Goal: Find specific page/section: Find specific page/section

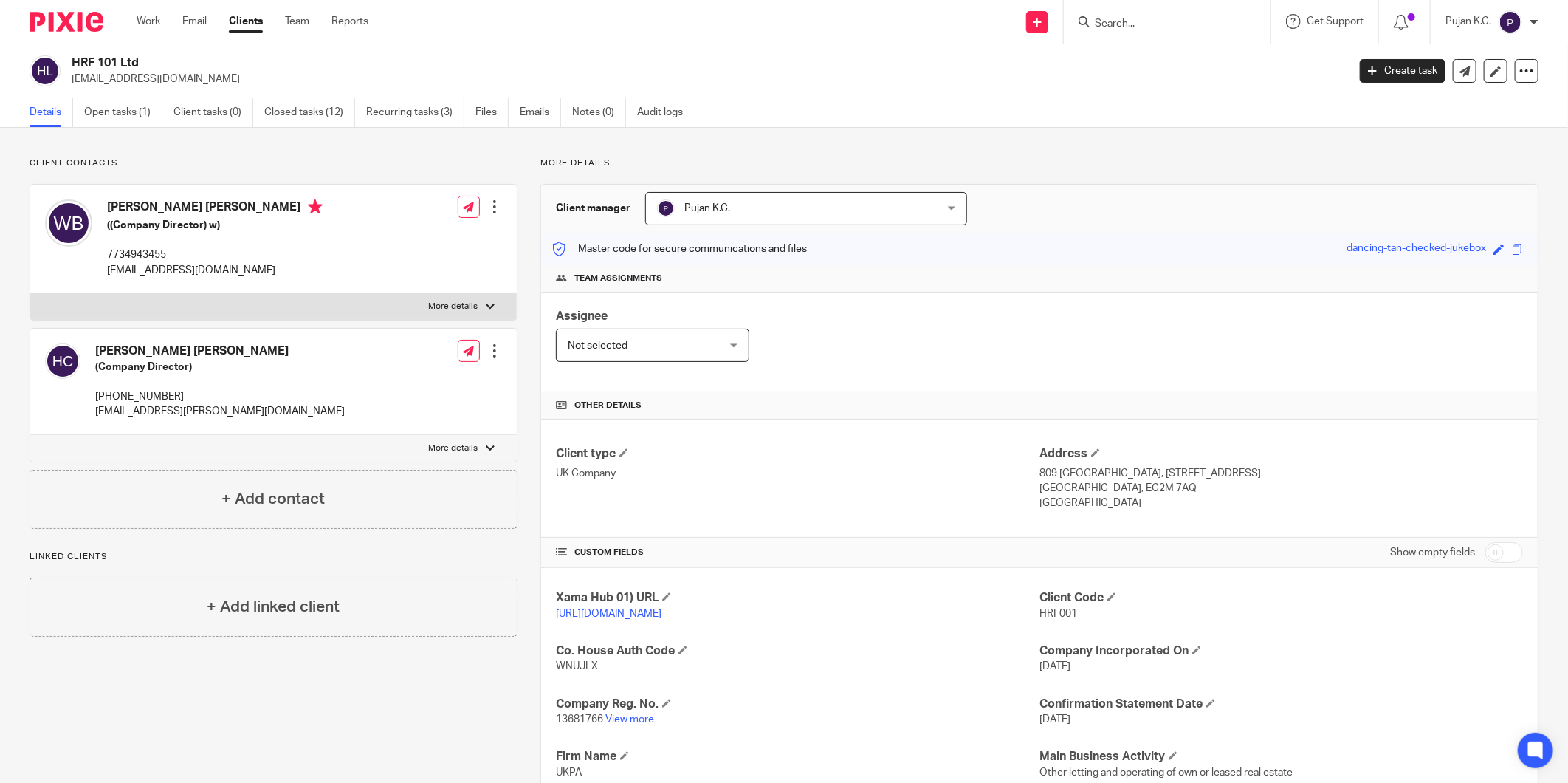
scroll to position [164, 0]
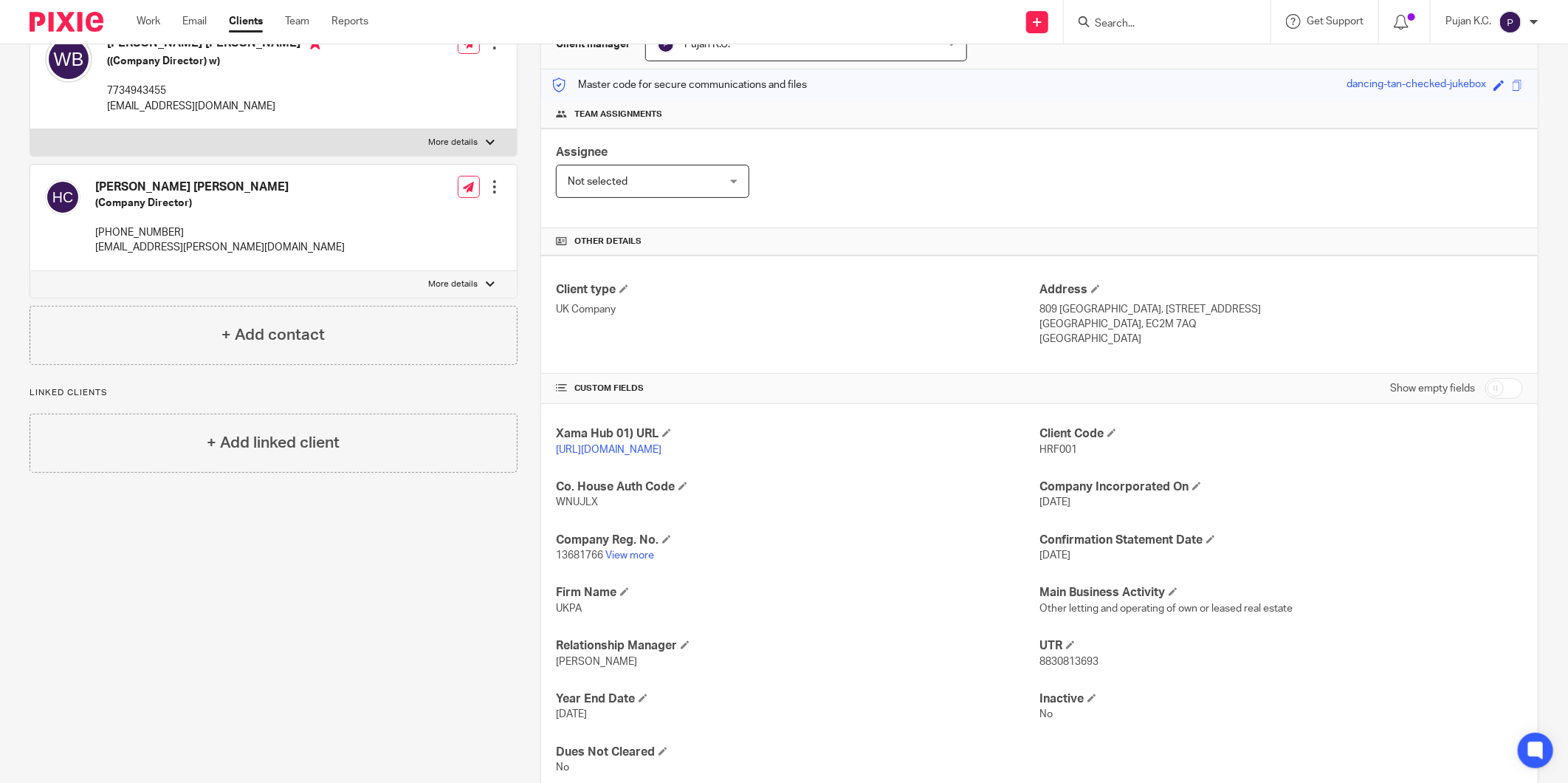
click at [1101, 26] on input "Search" at bounding box center [1160, 24] width 133 height 13
click at [1177, 17] on input "Search" at bounding box center [1160, 24] width 133 height 13
type input "b"
type input "a"
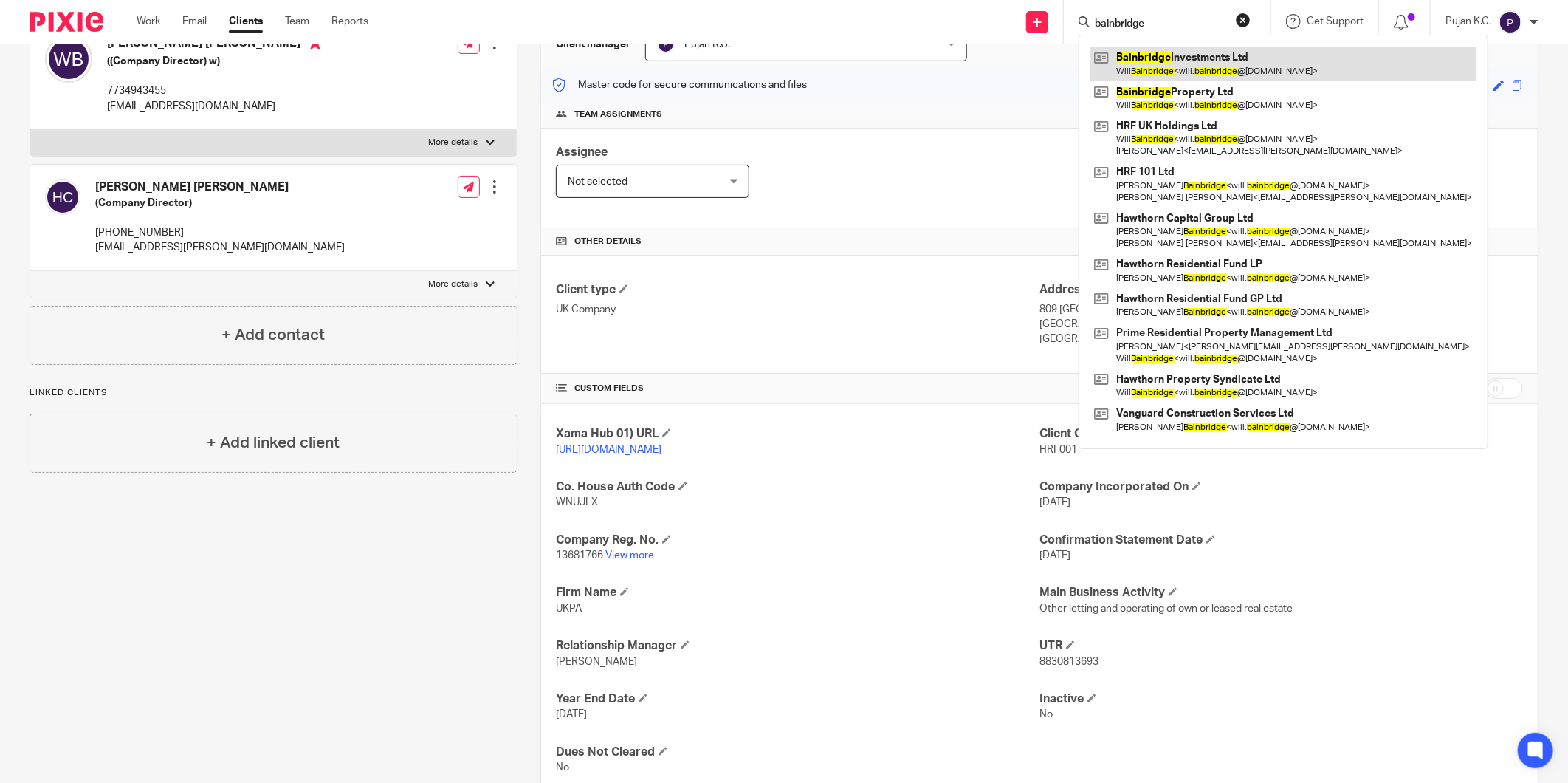
type input "bainbridge"
click at [1184, 57] on link at bounding box center [1283, 63] width 386 height 34
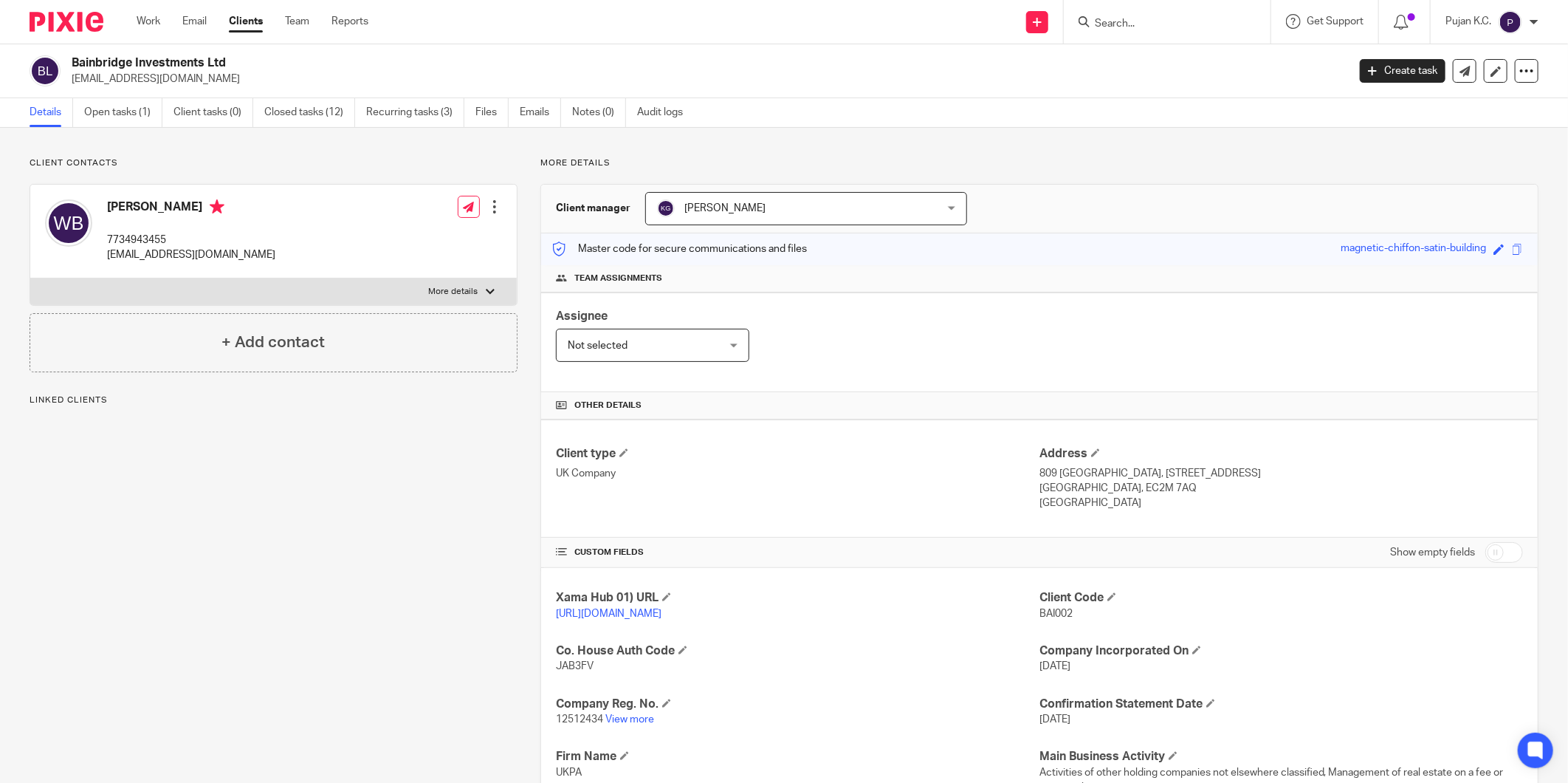
click at [142, 106] on link "Open tasks (1)" at bounding box center [123, 112] width 78 height 29
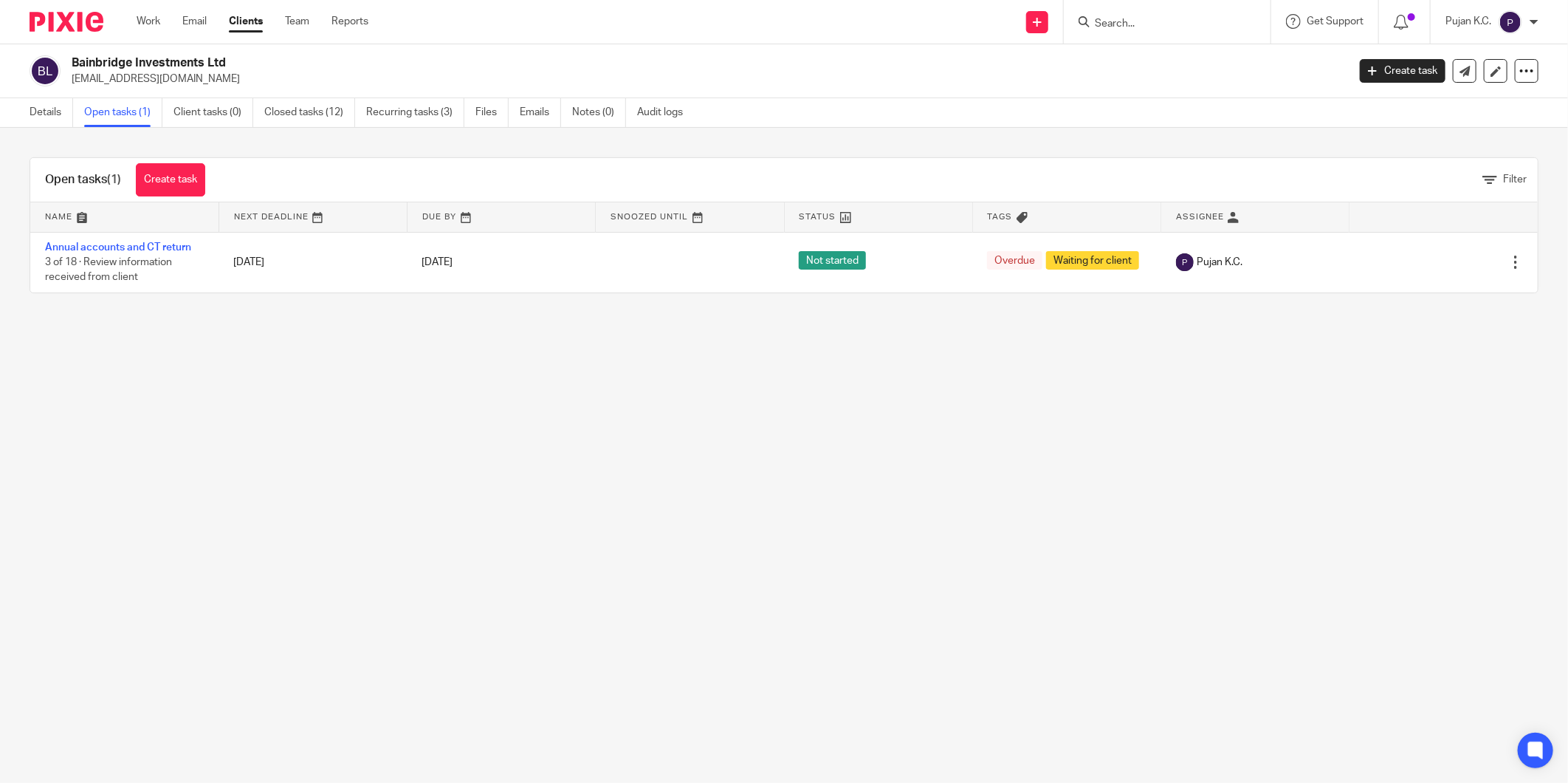
click at [764, 515] on main "Bainbridge Investments Ltd will.bainbridge@hawthorncapgroup.com Create task Upd…" at bounding box center [784, 392] width 1568 height 783
click at [1129, 25] on input "Search" at bounding box center [1160, 24] width 133 height 13
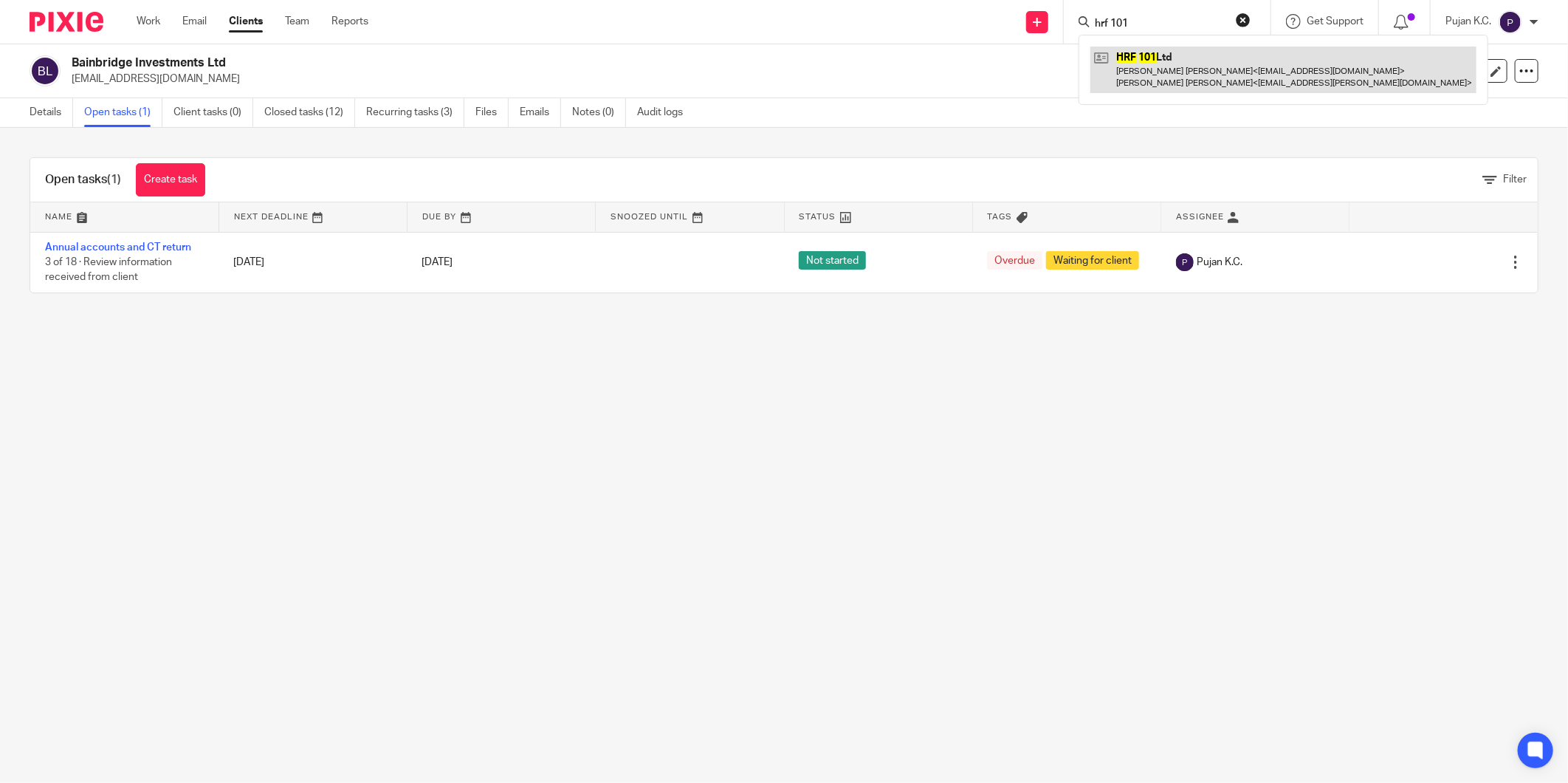
type input "hrf 101"
click at [1139, 69] on link at bounding box center [1283, 69] width 386 height 46
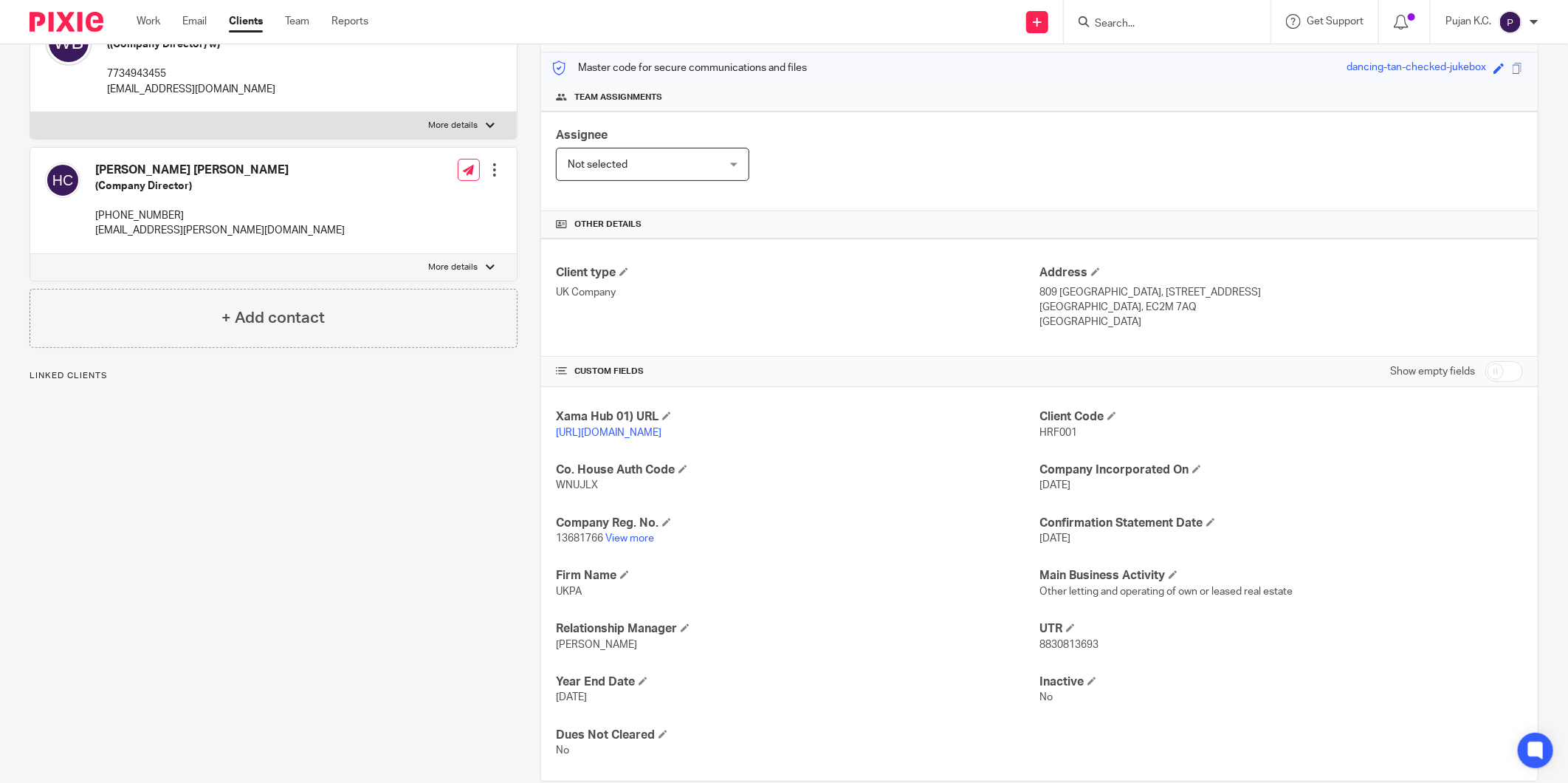
scroll to position [209, 0]
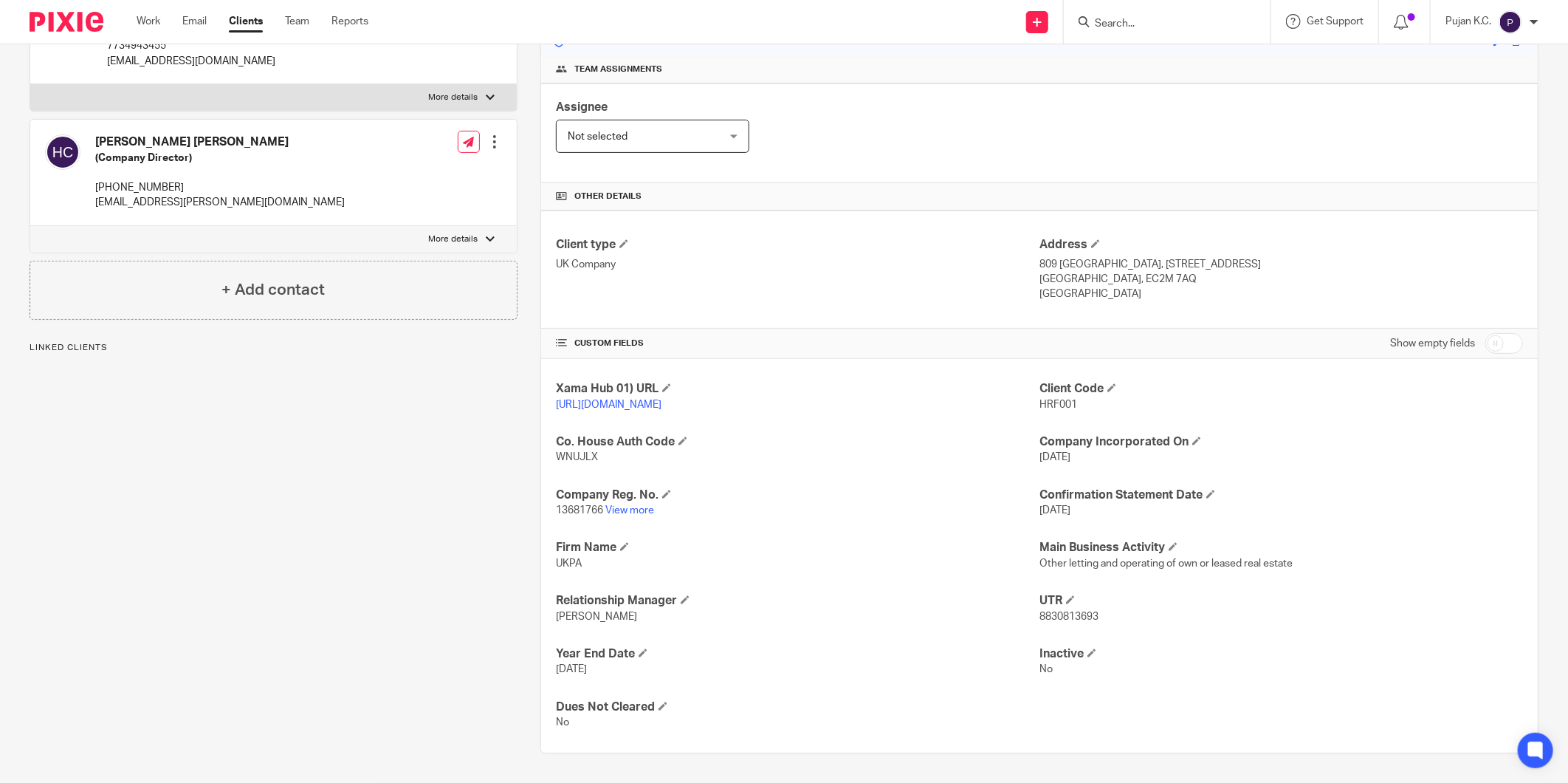
click at [1068, 612] on span "8830813693" at bounding box center [1069, 617] width 59 height 10
copy span "8830813693"
